Goal: Transaction & Acquisition: Book appointment/travel/reservation

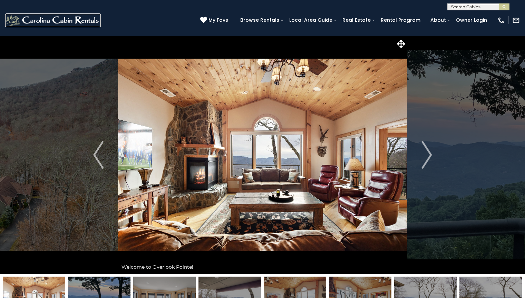
click at [53, 20] on img at bounding box center [53, 20] width 96 height 14
